Goal: Navigation & Orientation: Find specific page/section

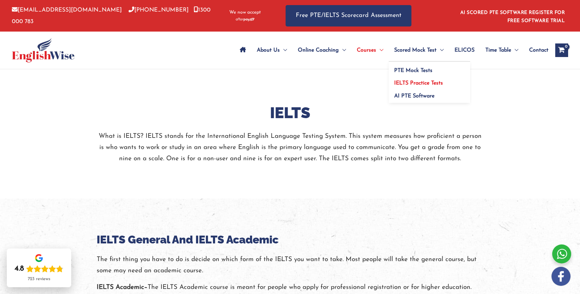
click at [422, 81] on span "IELTS Practice Tests" at bounding box center [418, 82] width 49 height 5
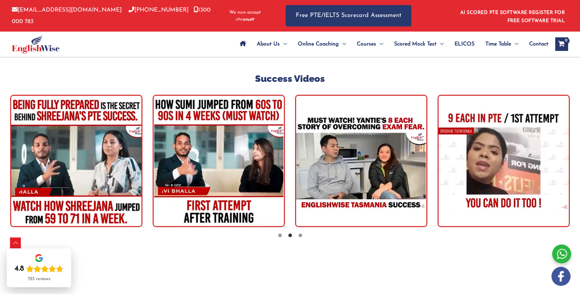
scroll to position [1566, 0]
